Goal: Obtain resource: Download file/media

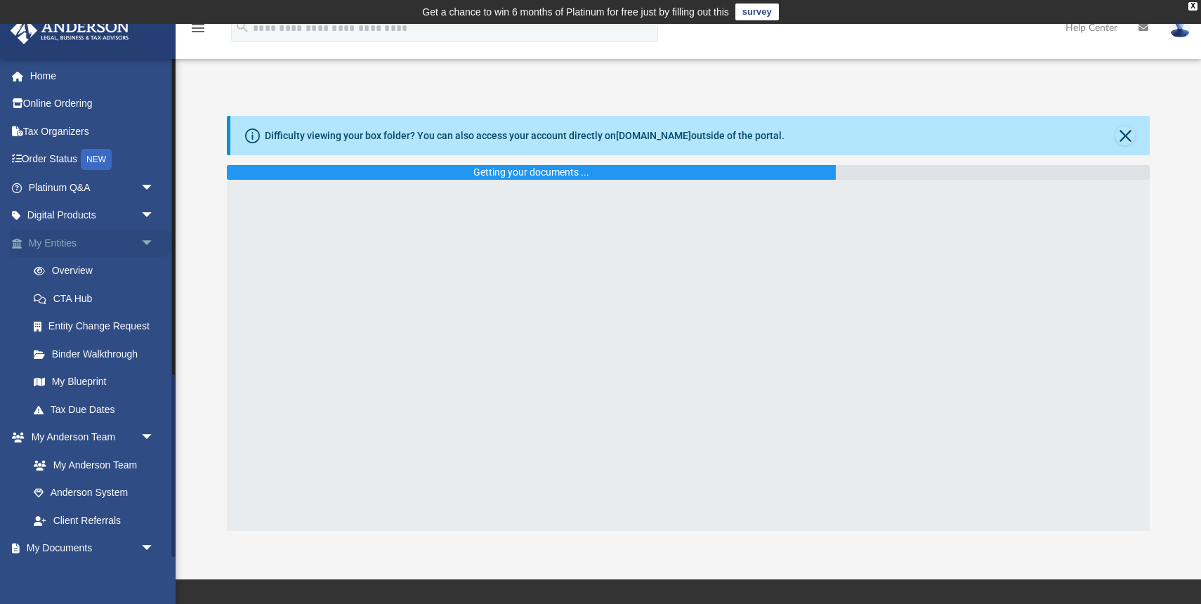
click at [147, 242] on span "arrow_drop_down" at bounding box center [154, 243] width 28 height 29
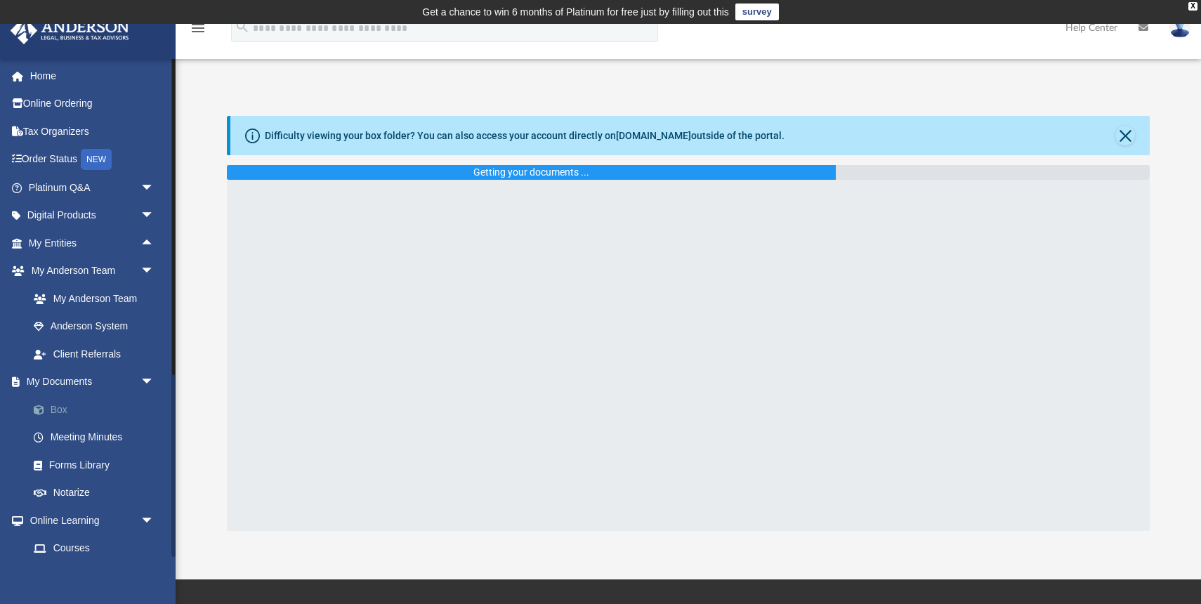
click at [59, 408] on link "Box" at bounding box center [98, 409] width 156 height 28
click at [57, 408] on link "Box" at bounding box center [98, 409] width 156 height 28
click at [1131, 136] on button "Close" at bounding box center [1125, 136] width 20 height 20
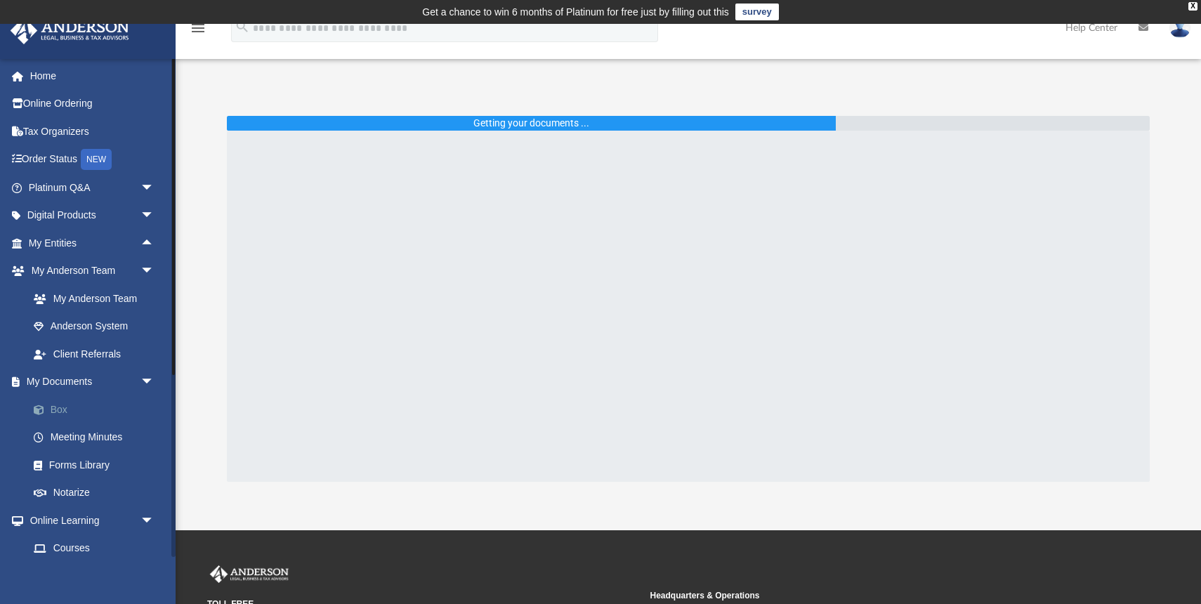
click at [62, 410] on link "Box" at bounding box center [98, 409] width 156 height 28
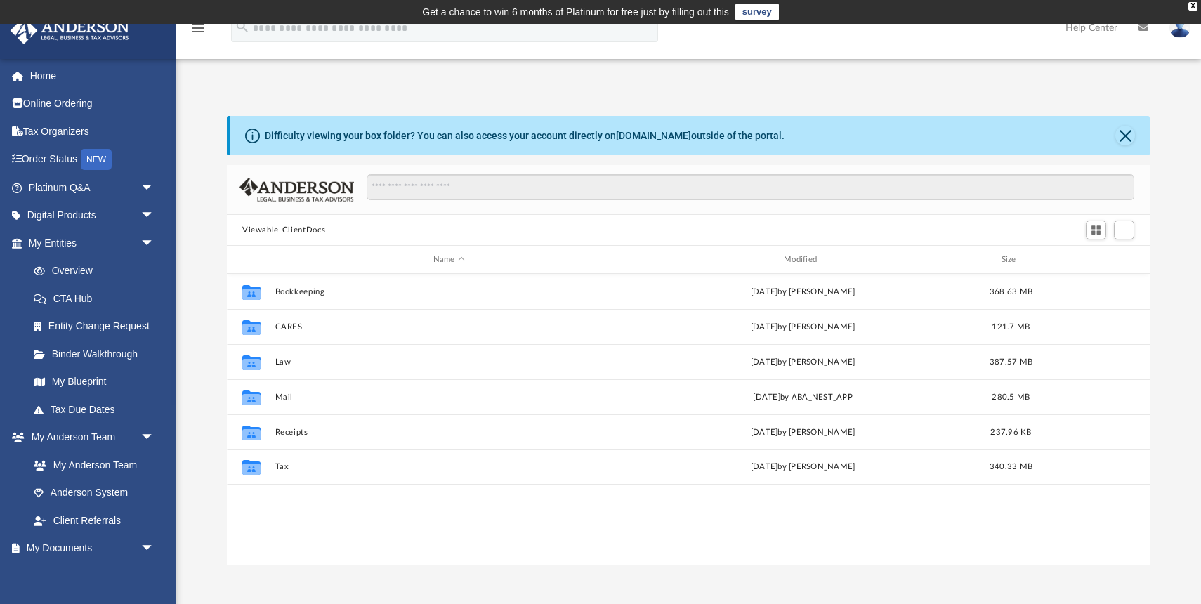
scroll to position [319, 923]
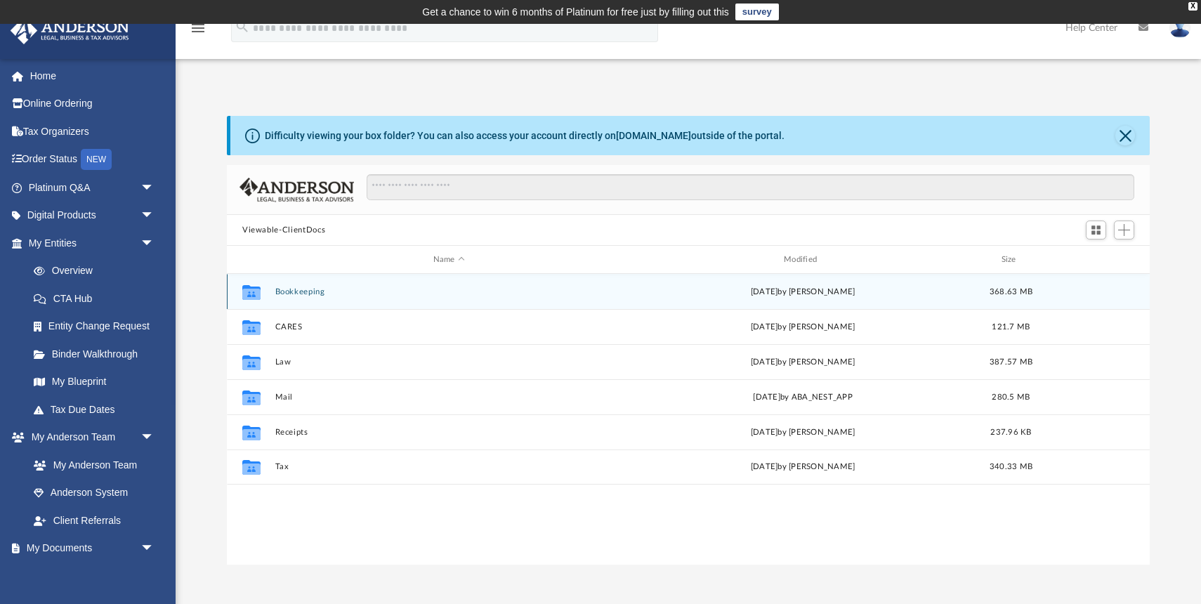
click at [303, 289] on button "Bookkeeping" at bounding box center [449, 291] width 348 height 9
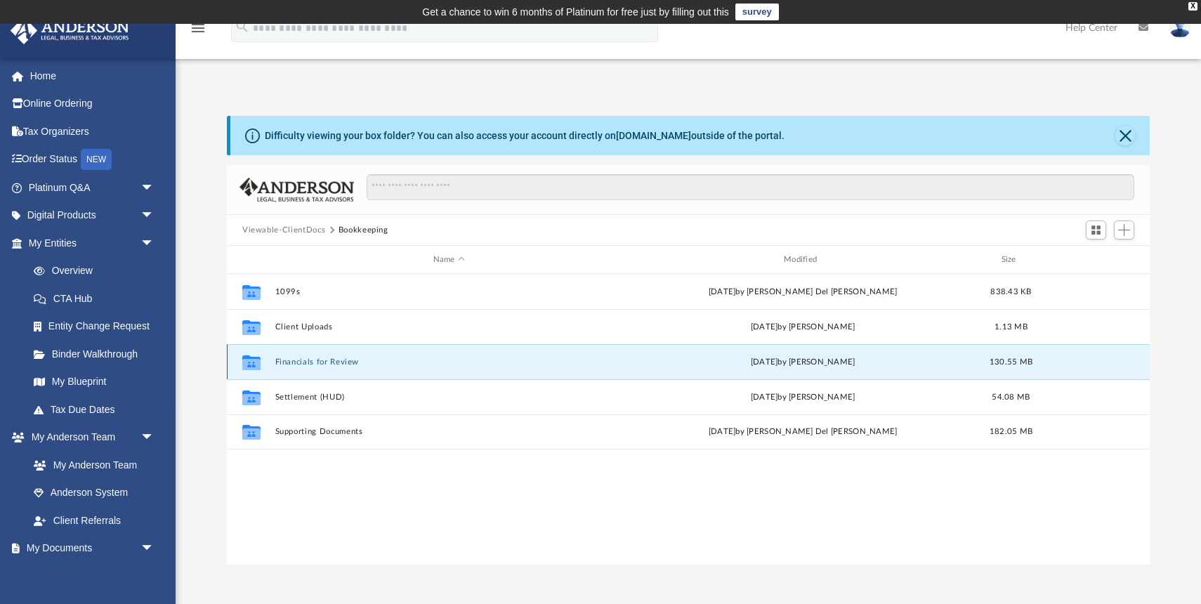
click at [329, 359] on button "Financials for Review" at bounding box center [449, 361] width 348 height 9
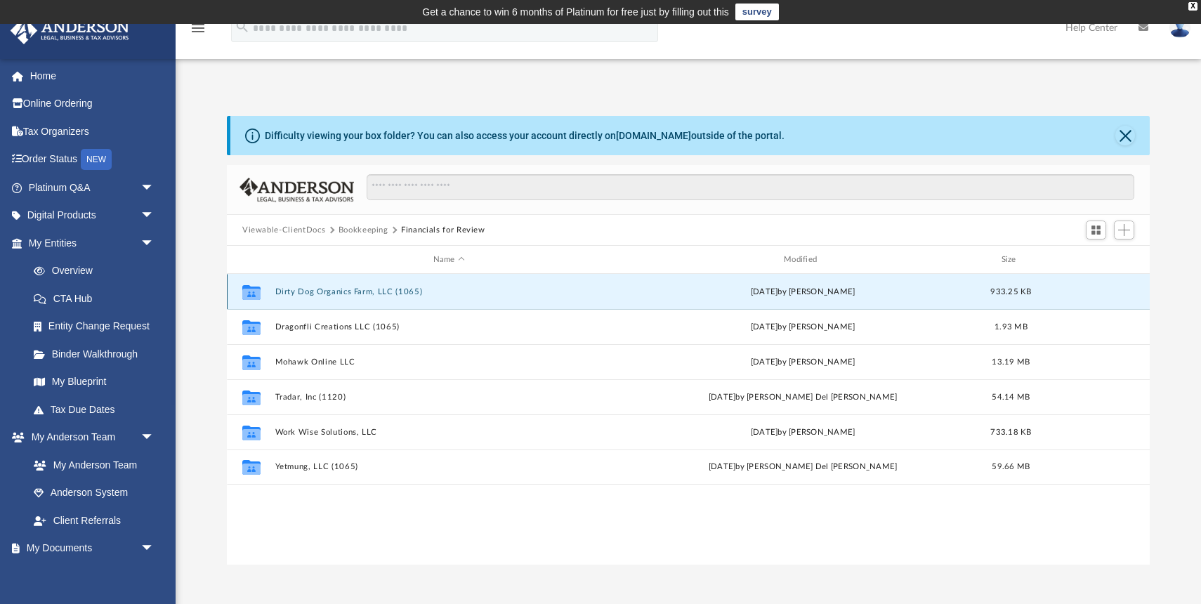
click at [369, 290] on button "Dirty Dog Organics Farm, LLC (1065)" at bounding box center [449, 291] width 348 height 9
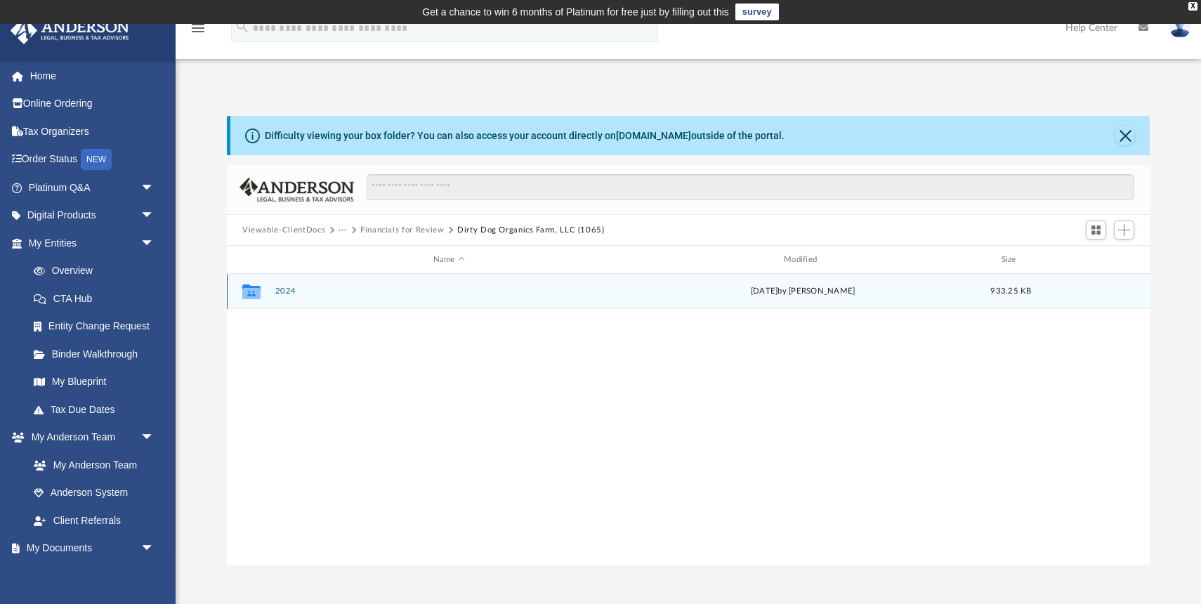
click at [280, 289] on button "2024" at bounding box center [449, 291] width 348 height 9
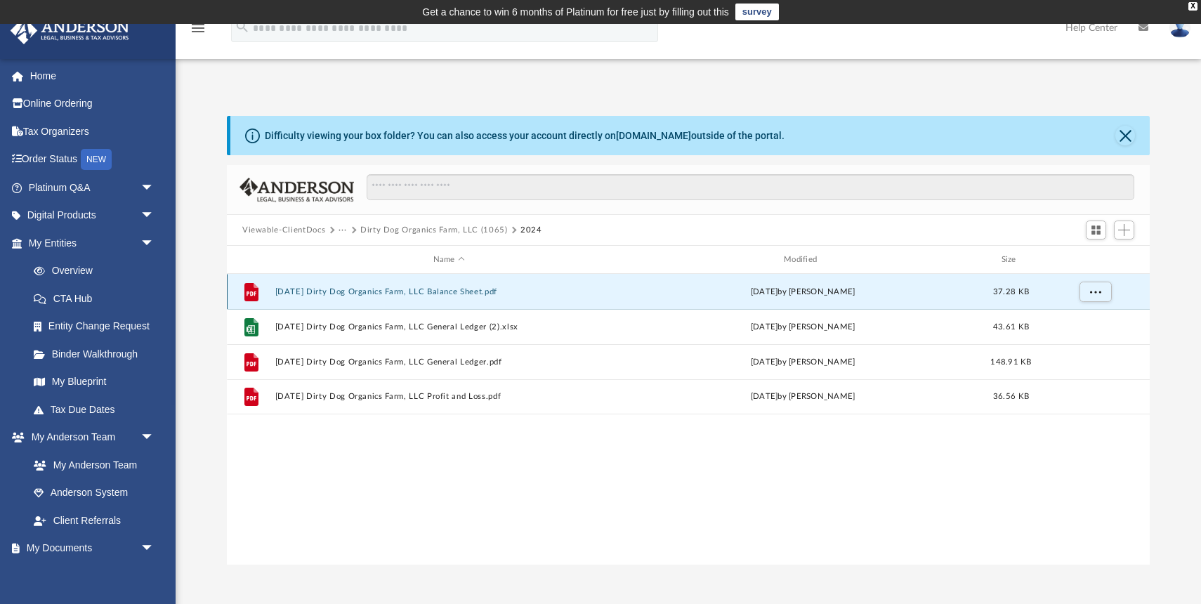
click at [415, 291] on button "[DATE] Dirty Dog Organics Farm, LLC Balance Sheet.pdf" at bounding box center [449, 291] width 348 height 9
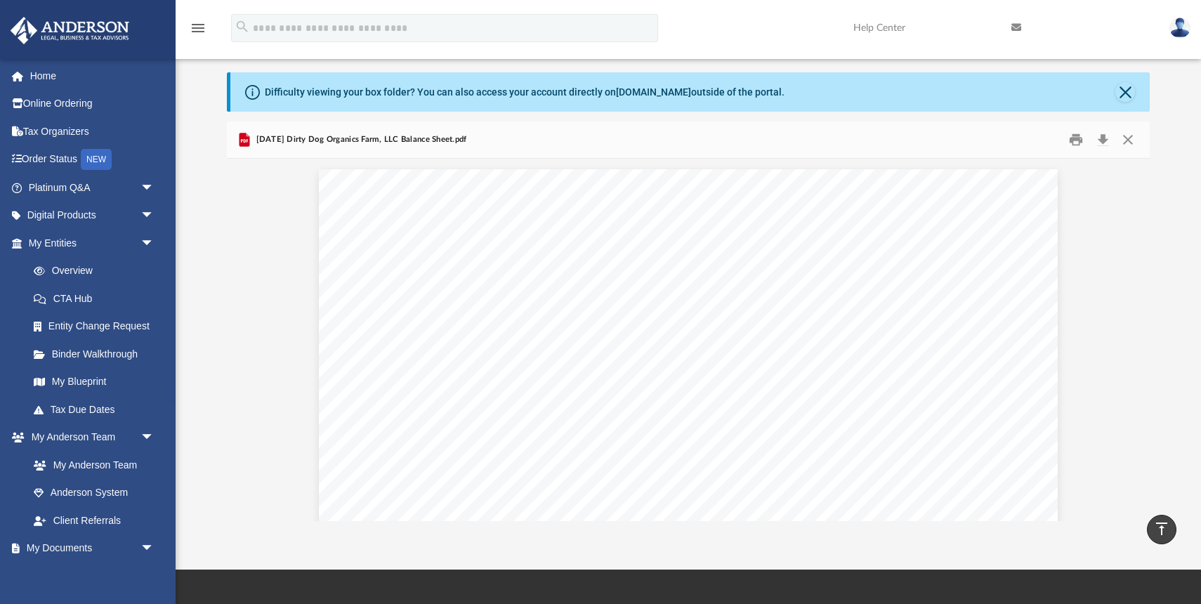
scroll to position [0, 0]
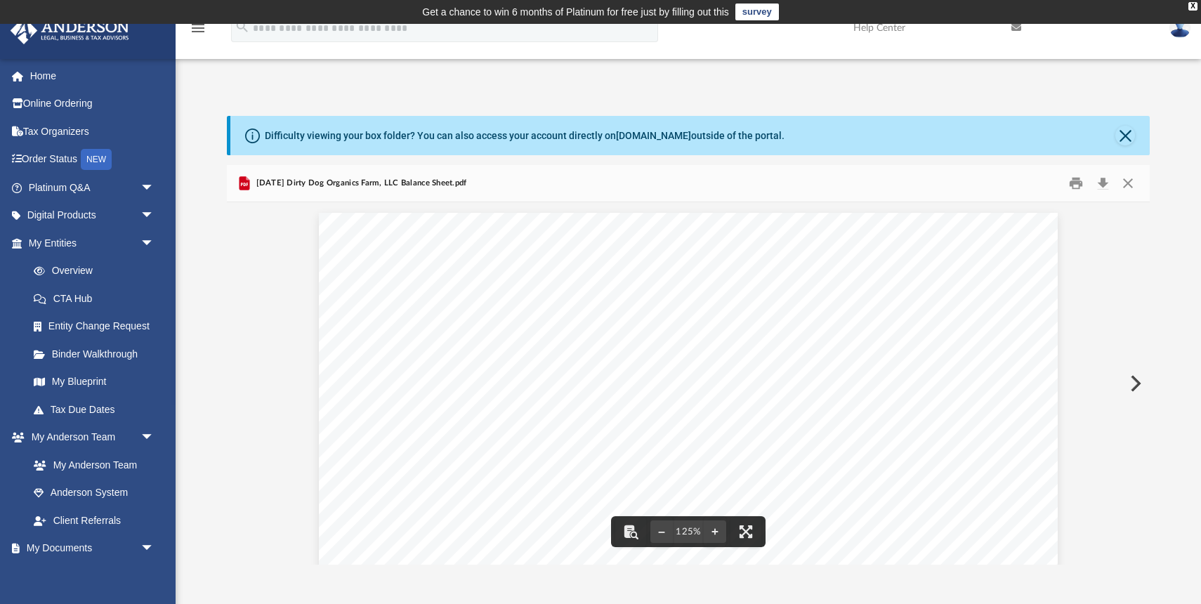
click at [1135, 387] on button "Preview" at bounding box center [1134, 383] width 31 height 39
click at [1133, 381] on button "Preview" at bounding box center [1134, 383] width 31 height 39
click at [1138, 383] on button "Preview" at bounding box center [1134, 383] width 31 height 39
